Goal: Task Accomplishment & Management: Manage account settings

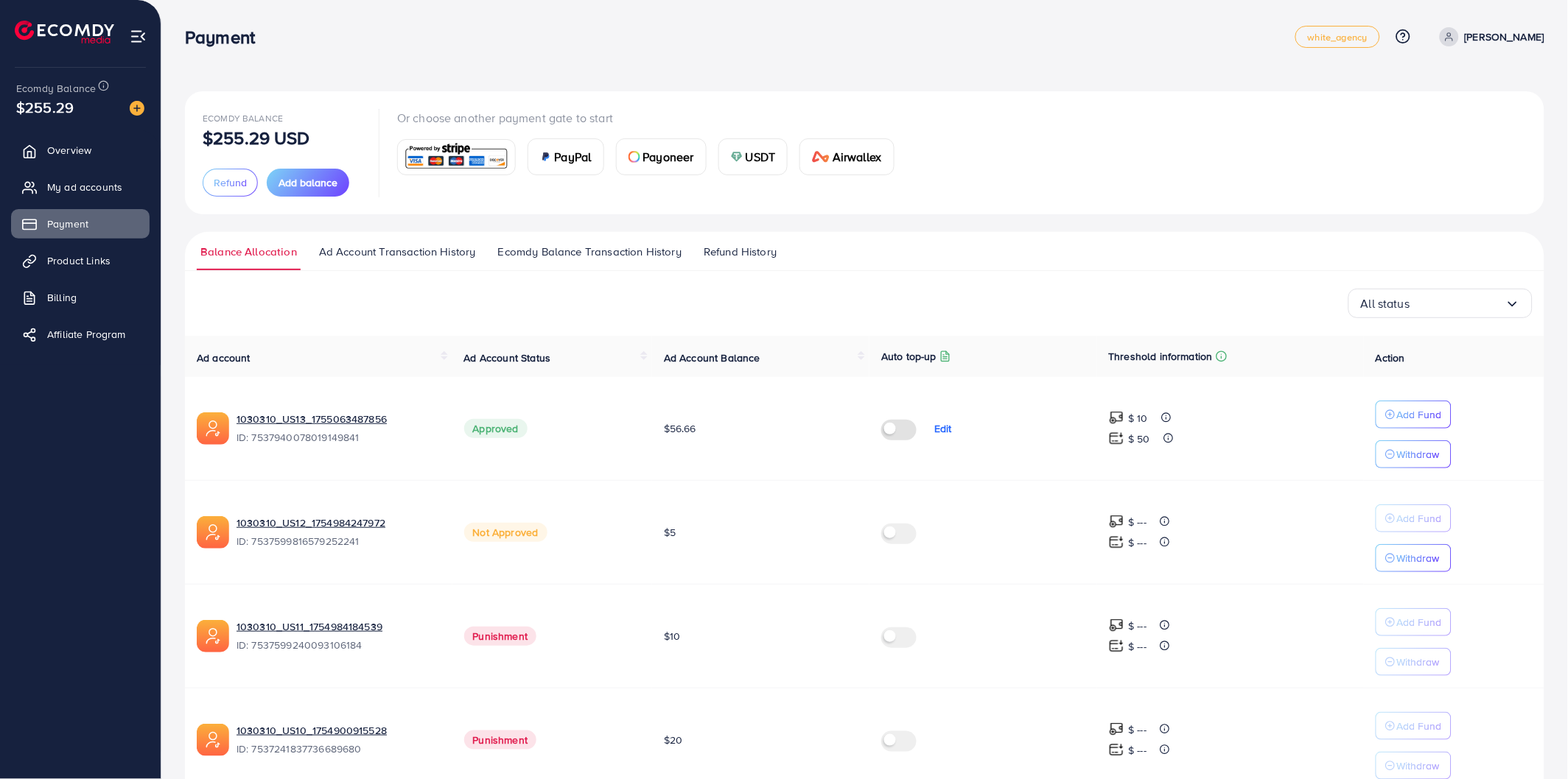
click at [875, 86] on div "Ecomdy Balance $255.29 USD Refund Add balance Or choose another payment gate to…" at bounding box center [864, 745] width 1407 height 1490
click at [429, 45] on div "Payment" at bounding box center [740, 37] width 1110 height 22
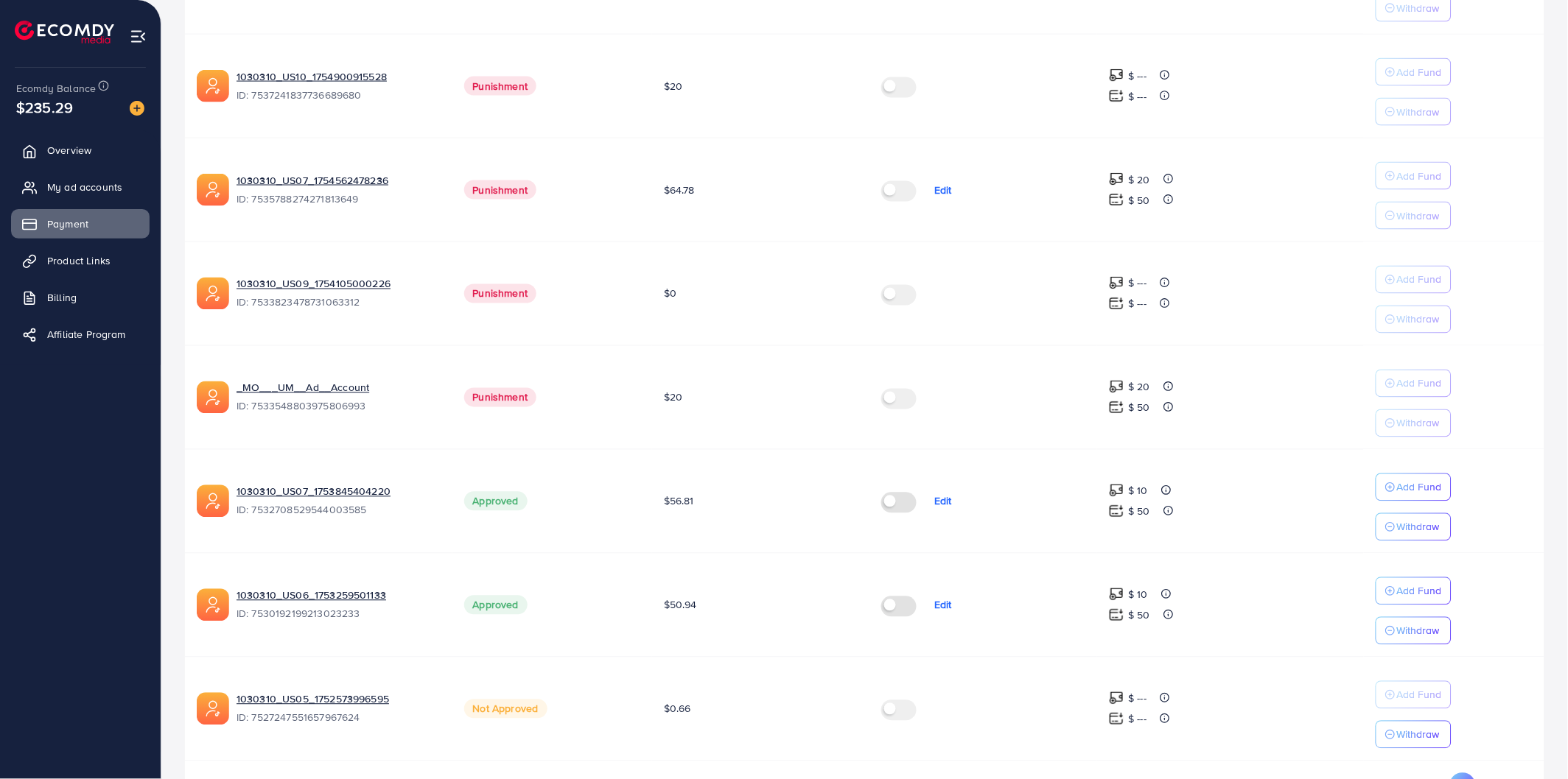
scroll to position [713, 0]
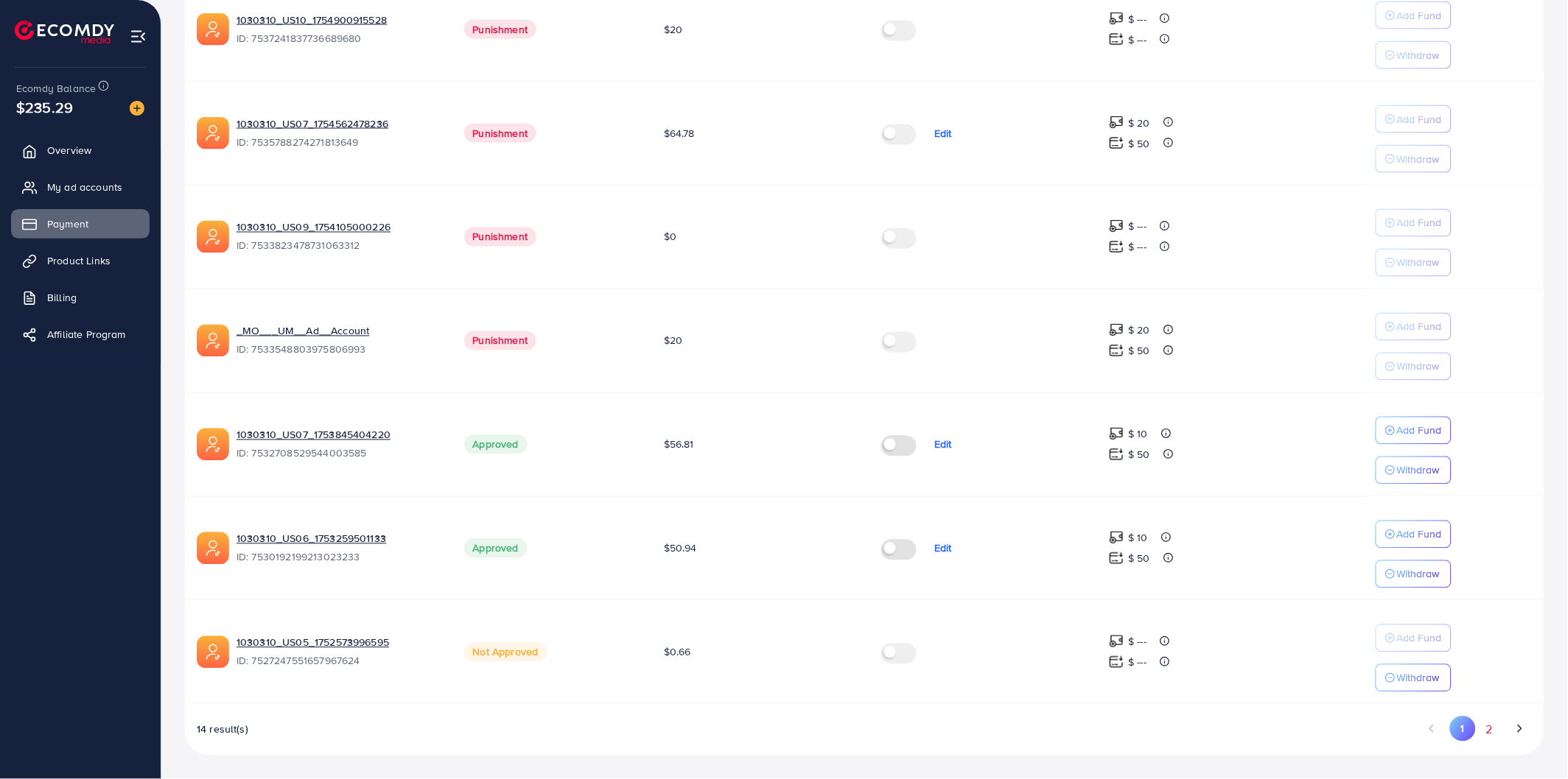
click at [1489, 732] on button "2" at bounding box center [1489, 730] width 27 height 27
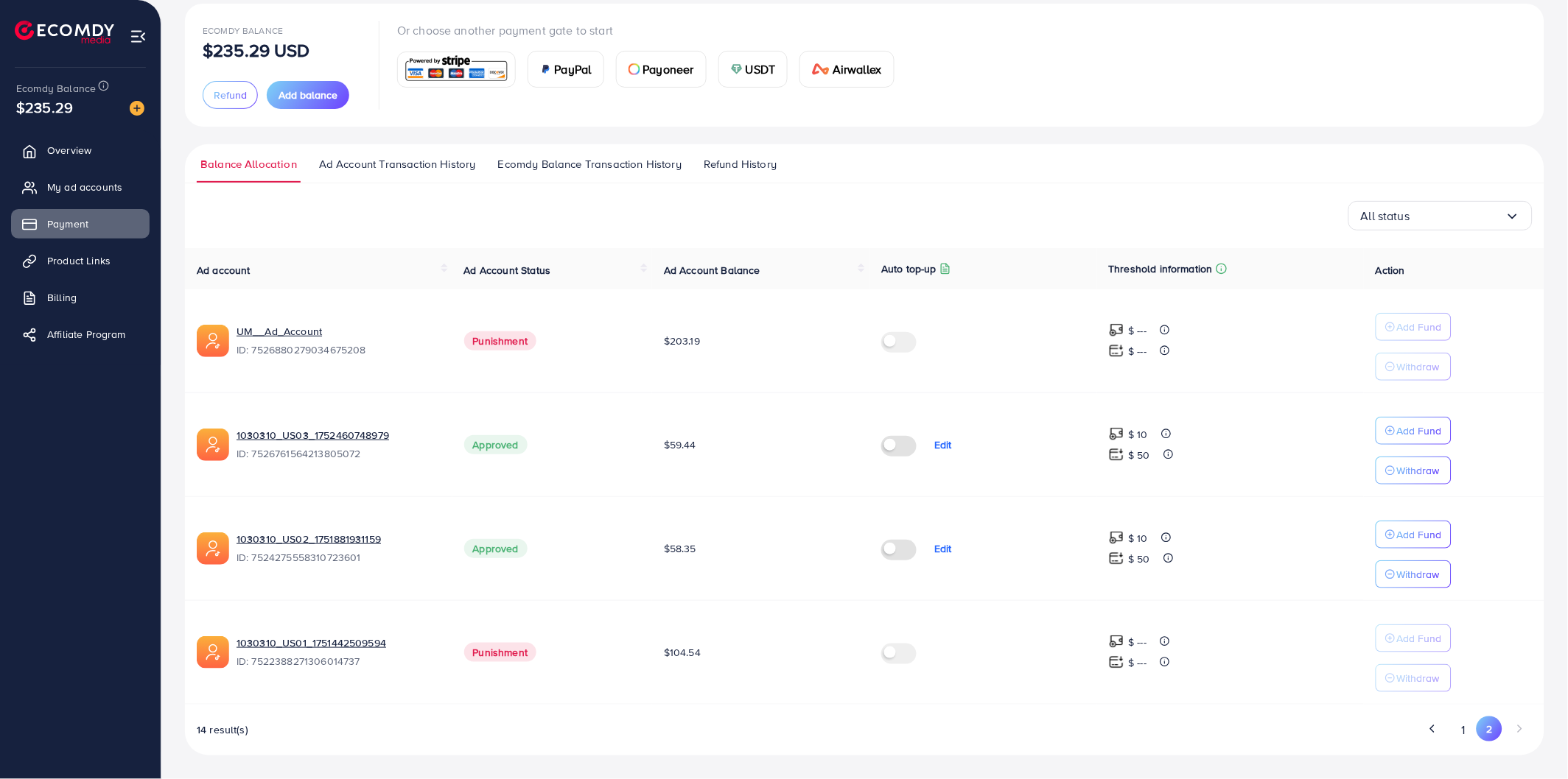
scroll to position [88, 0]
click at [1467, 734] on button "1" at bounding box center [1463, 730] width 26 height 27
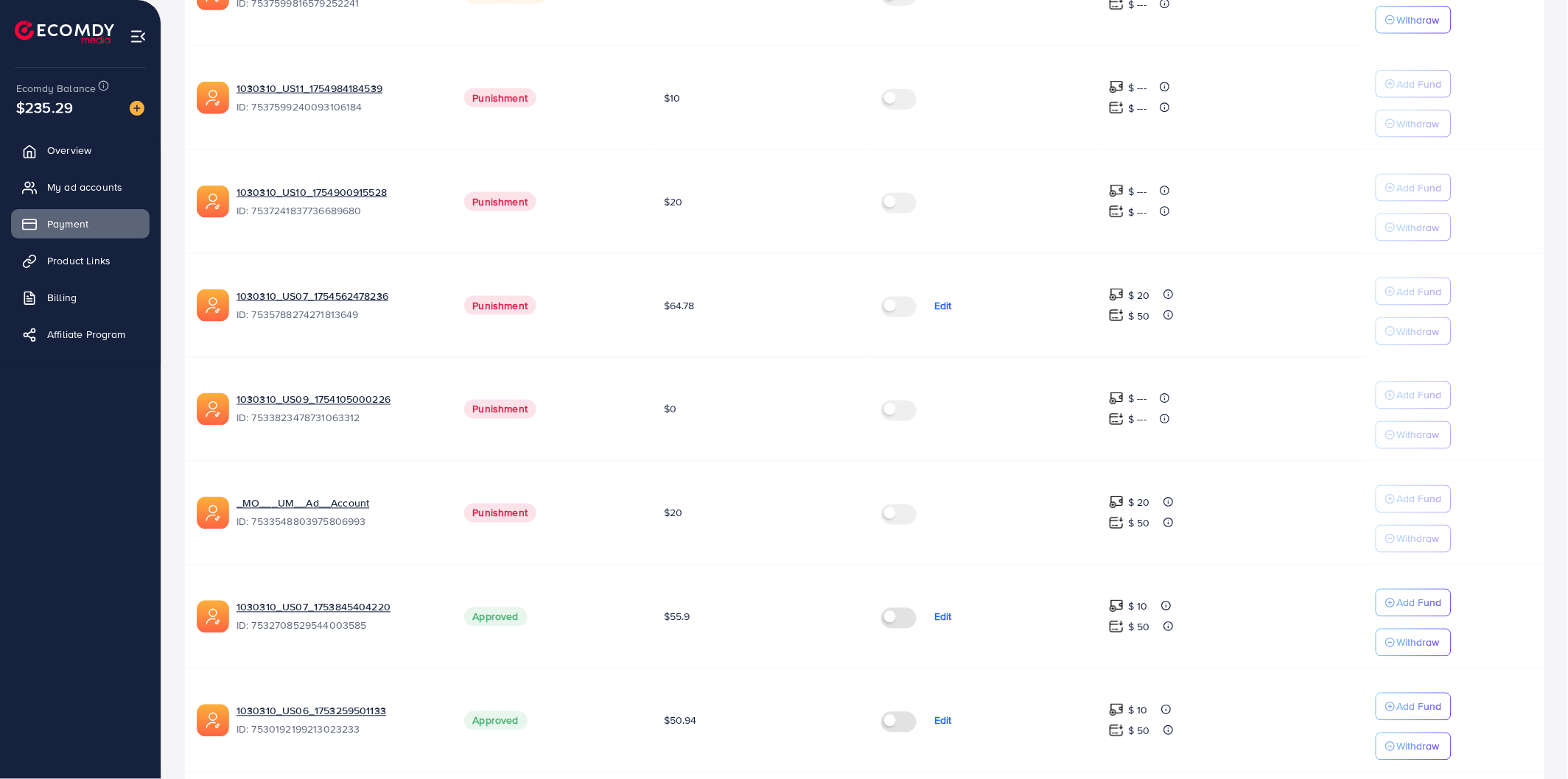
scroll to position [713, 0]
